Goal: Task Accomplishment & Management: Manage account settings

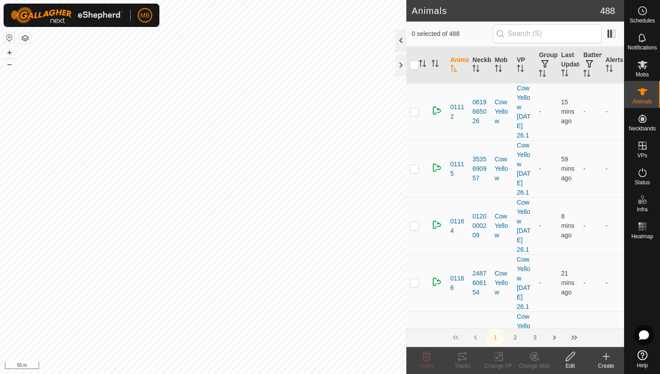
click at [404, 42] on div at bounding box center [401, 41] width 11 height 22
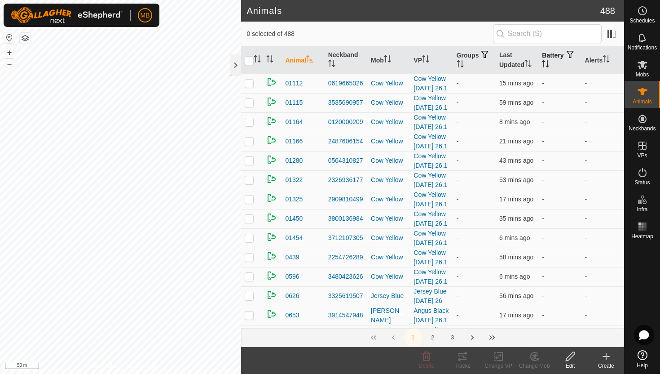
click at [549, 62] on icon "Activate to sort" at bounding box center [545, 63] width 7 height 7
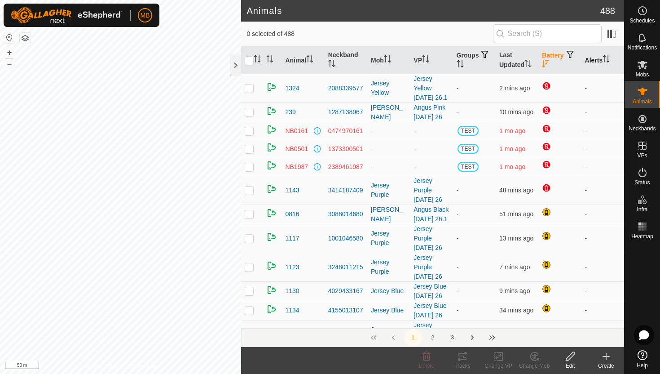
click at [606, 55] on icon "Activate to sort" at bounding box center [604, 56] width 3 height 2
click at [606, 55] on icon "Activate to sort" at bounding box center [606, 58] width 7 height 7
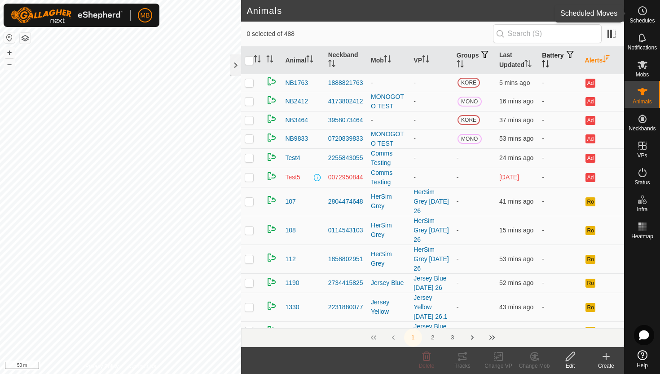
click at [644, 13] on icon at bounding box center [642, 10] width 11 height 11
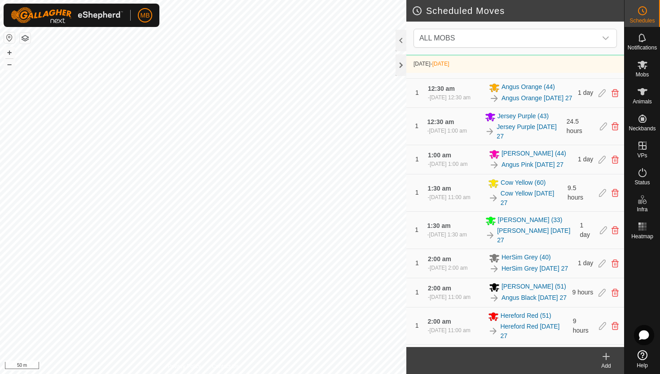
scroll to position [389, 0]
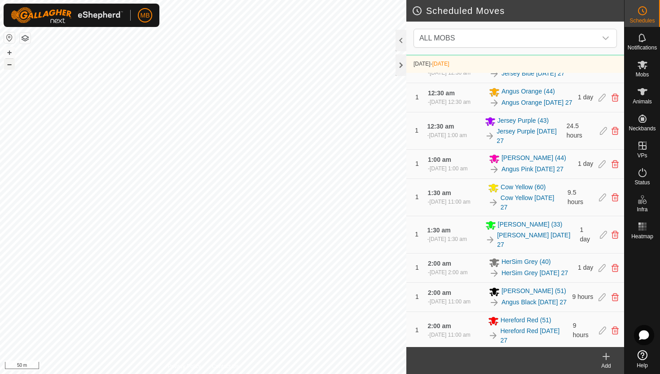
click at [9, 62] on button "–" at bounding box center [9, 64] width 11 height 11
click at [642, 172] on icon at bounding box center [642, 172] width 11 height 11
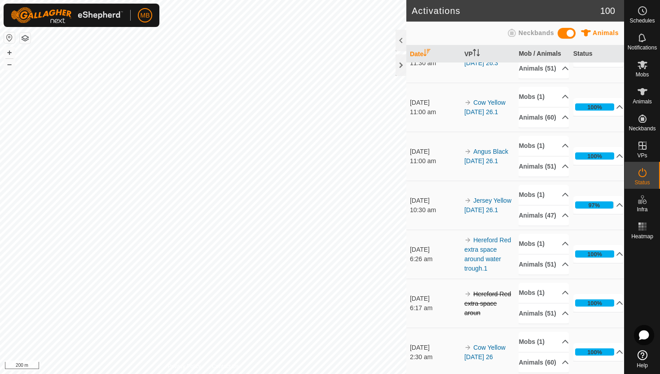
scroll to position [129, 0]
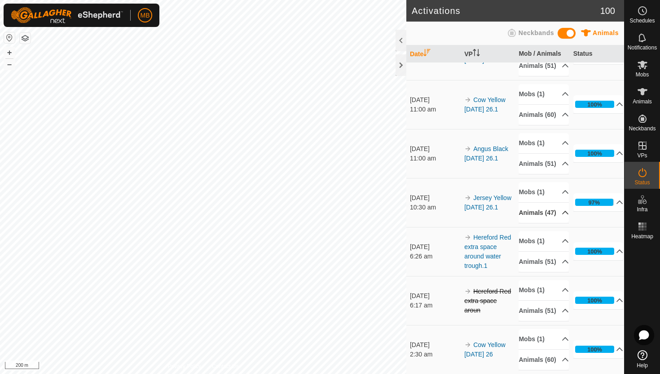
click at [563, 216] on icon at bounding box center [565, 212] width 7 height 7
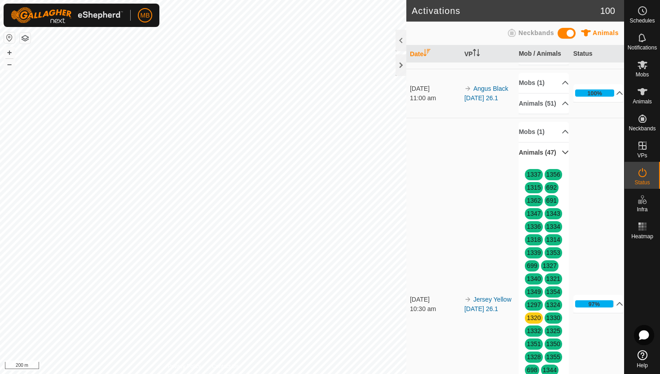
scroll to position [162, 0]
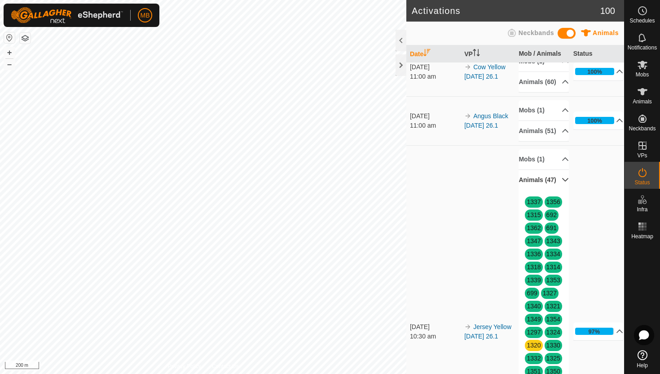
click at [559, 190] on p-accordion-header "Animals (47)" at bounding box center [544, 180] width 50 height 20
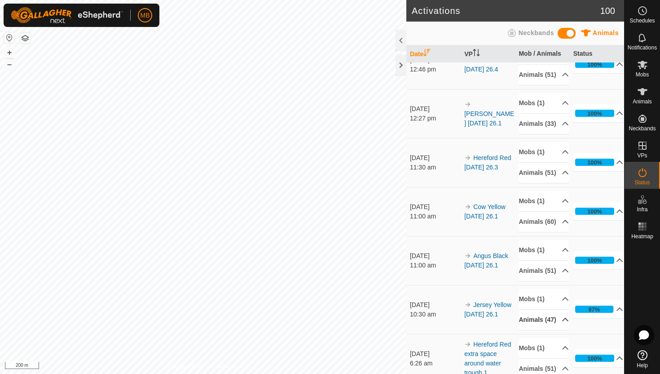
scroll to position [0, 0]
